Goal: Transaction & Acquisition: Purchase product/service

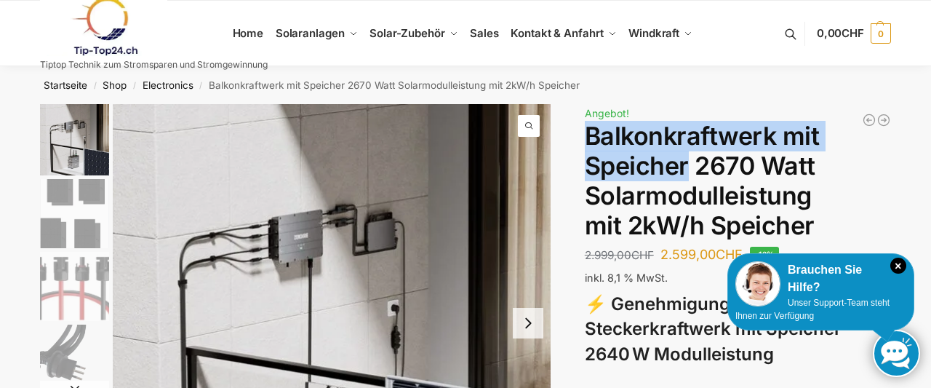
click at [688, 172] on h1 "Balkonkraftwerk mit Speicher 2670 Watt Solarmodulleistung mit 2kW/h Speicher" at bounding box center [738, 180] width 306 height 119
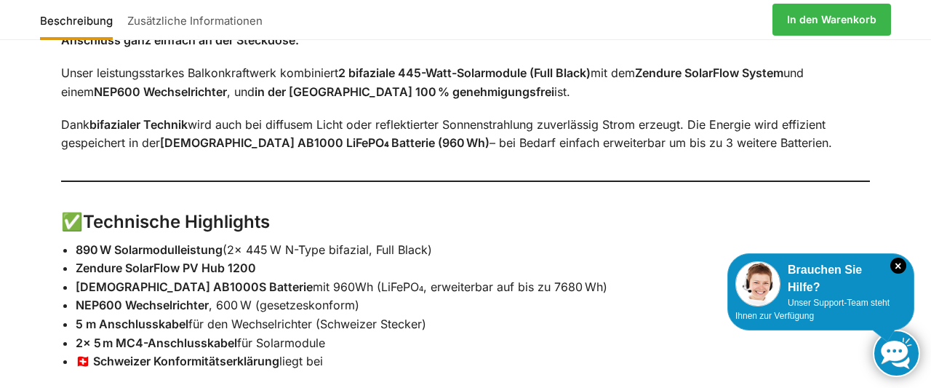
scroll to position [1135, 0]
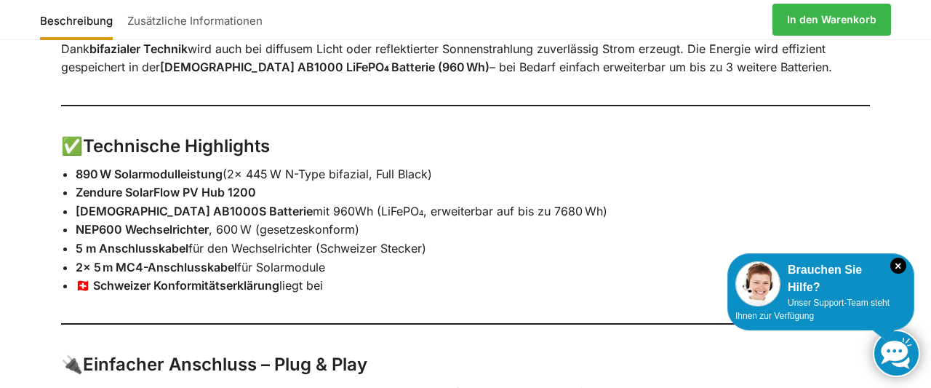
drag, startPoint x: 73, startPoint y: 161, endPoint x: 180, endPoint y: 163, distance: 106.2
click at [179, 183] on li "Zendure SolarFlow PV Hub 1200" at bounding box center [473, 192] width 795 height 19
click at [79, 204] on strong "[DEMOGRAPHIC_DATA] AB1000S Batterie" at bounding box center [194, 211] width 237 height 15
click at [90, 204] on strong "[DEMOGRAPHIC_DATA] AB1000S Batterie" at bounding box center [194, 211] width 237 height 15
click at [89, 204] on strong "[DEMOGRAPHIC_DATA] AB1000S Batterie" at bounding box center [194, 211] width 237 height 15
